Goal: Obtain resource: Obtain resource

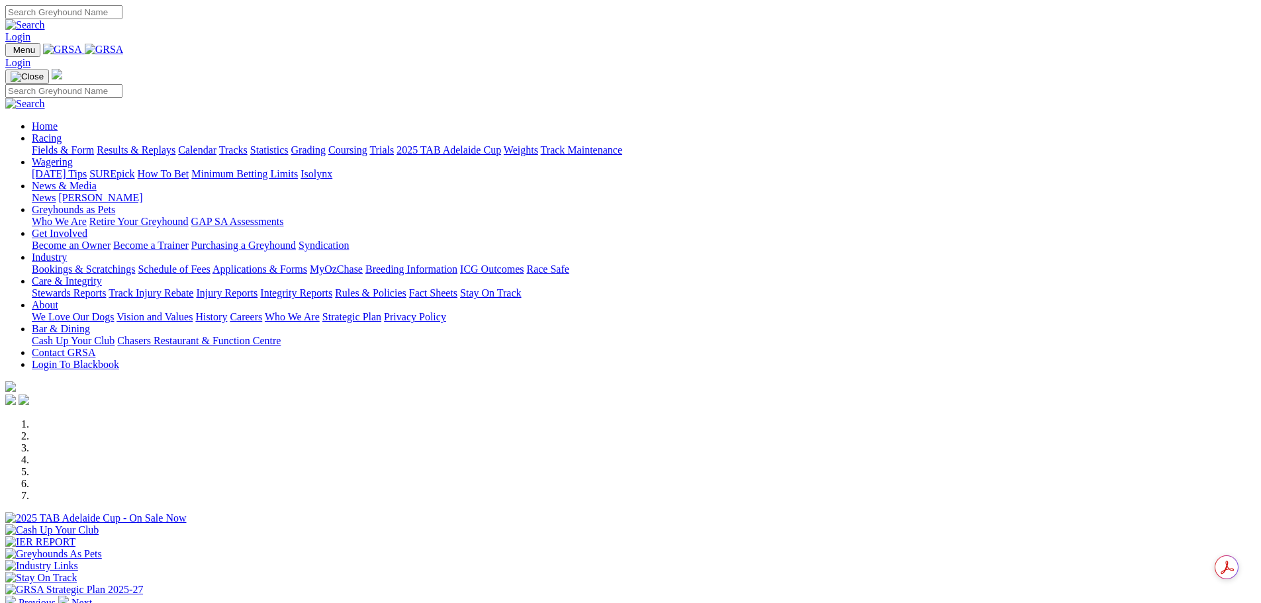
click at [67, 251] on link "Industry" at bounding box center [49, 256] width 35 height 11
click at [307, 263] on link "Applications & Forms" at bounding box center [259, 268] width 95 height 11
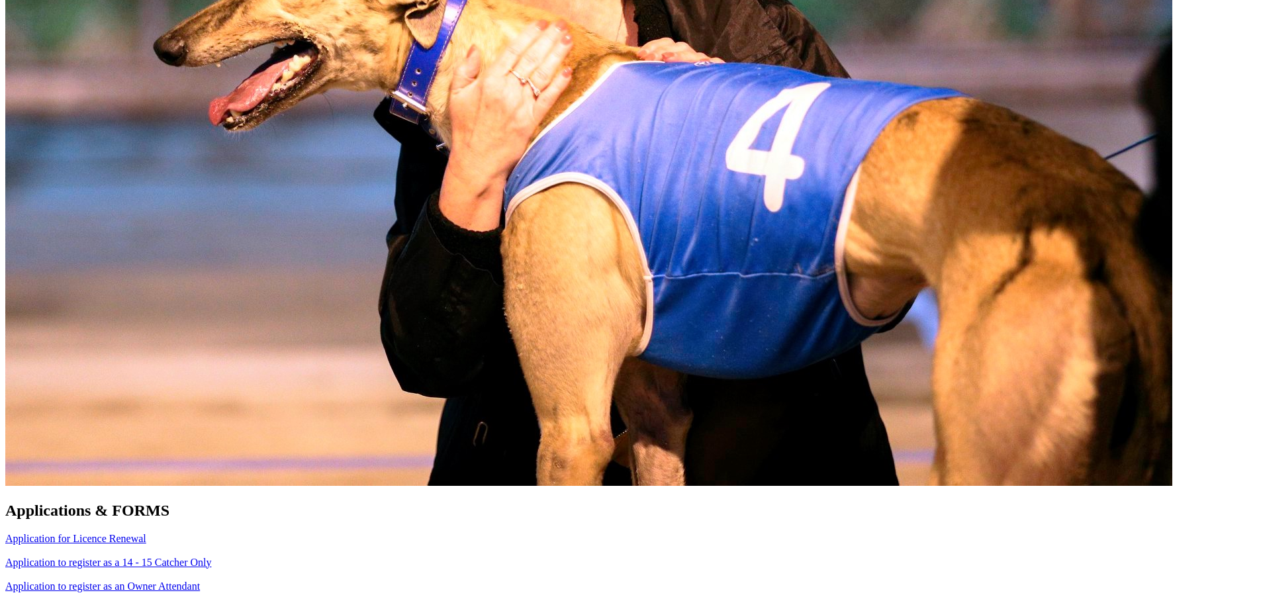
scroll to position [794, 0]
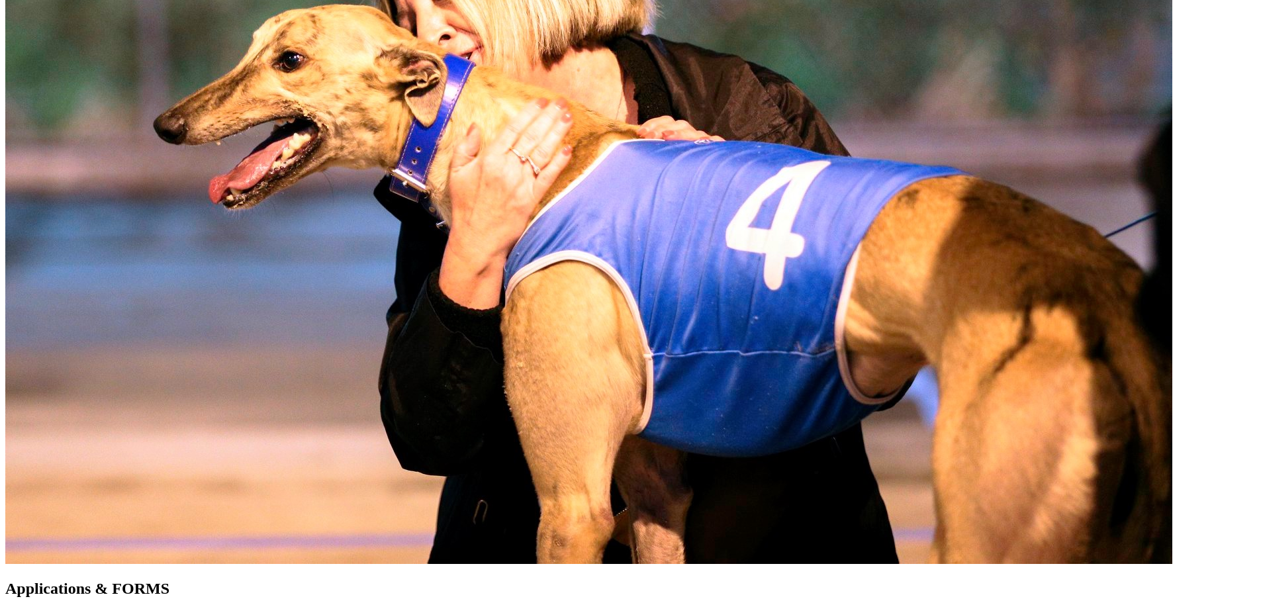
scroll to position [728, 0]
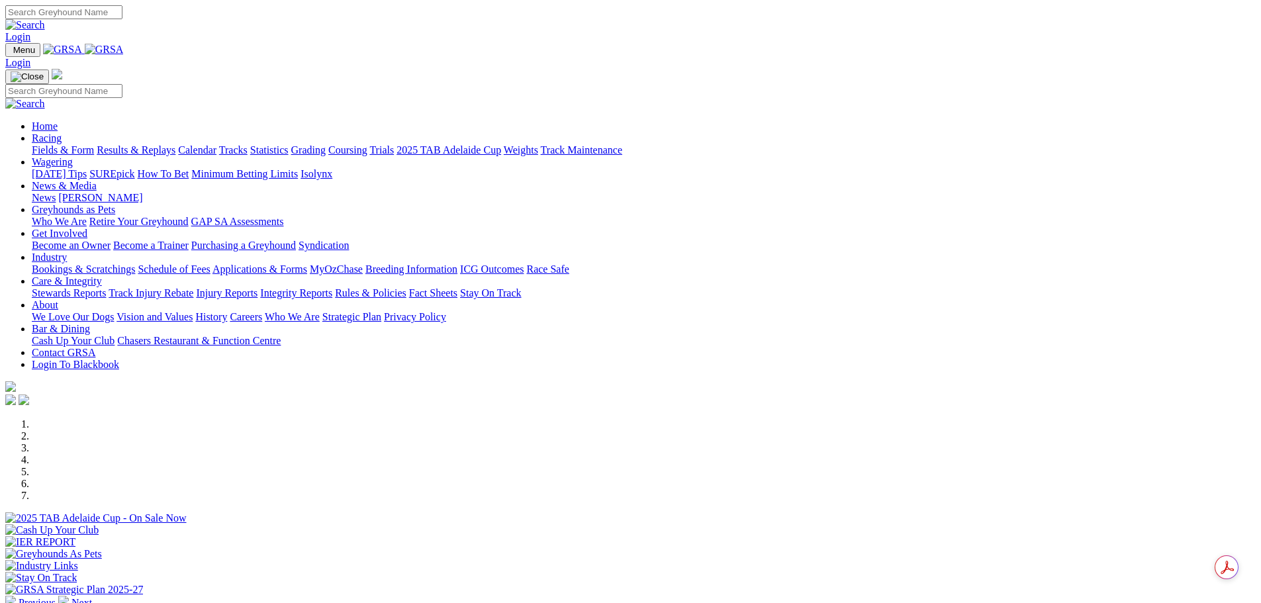
click at [67, 251] on link "Industry" at bounding box center [49, 256] width 35 height 11
click at [307, 263] on link "Applications & Forms" at bounding box center [259, 268] width 95 height 11
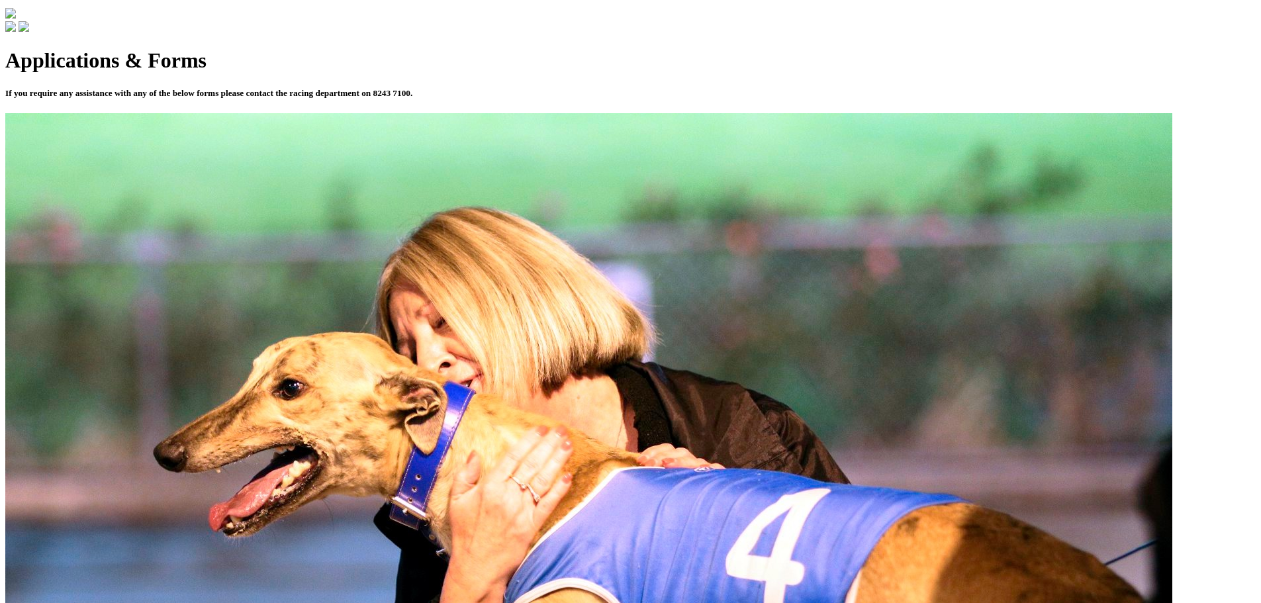
scroll to position [662, 0]
